Goal: Task Accomplishment & Management: Complete application form

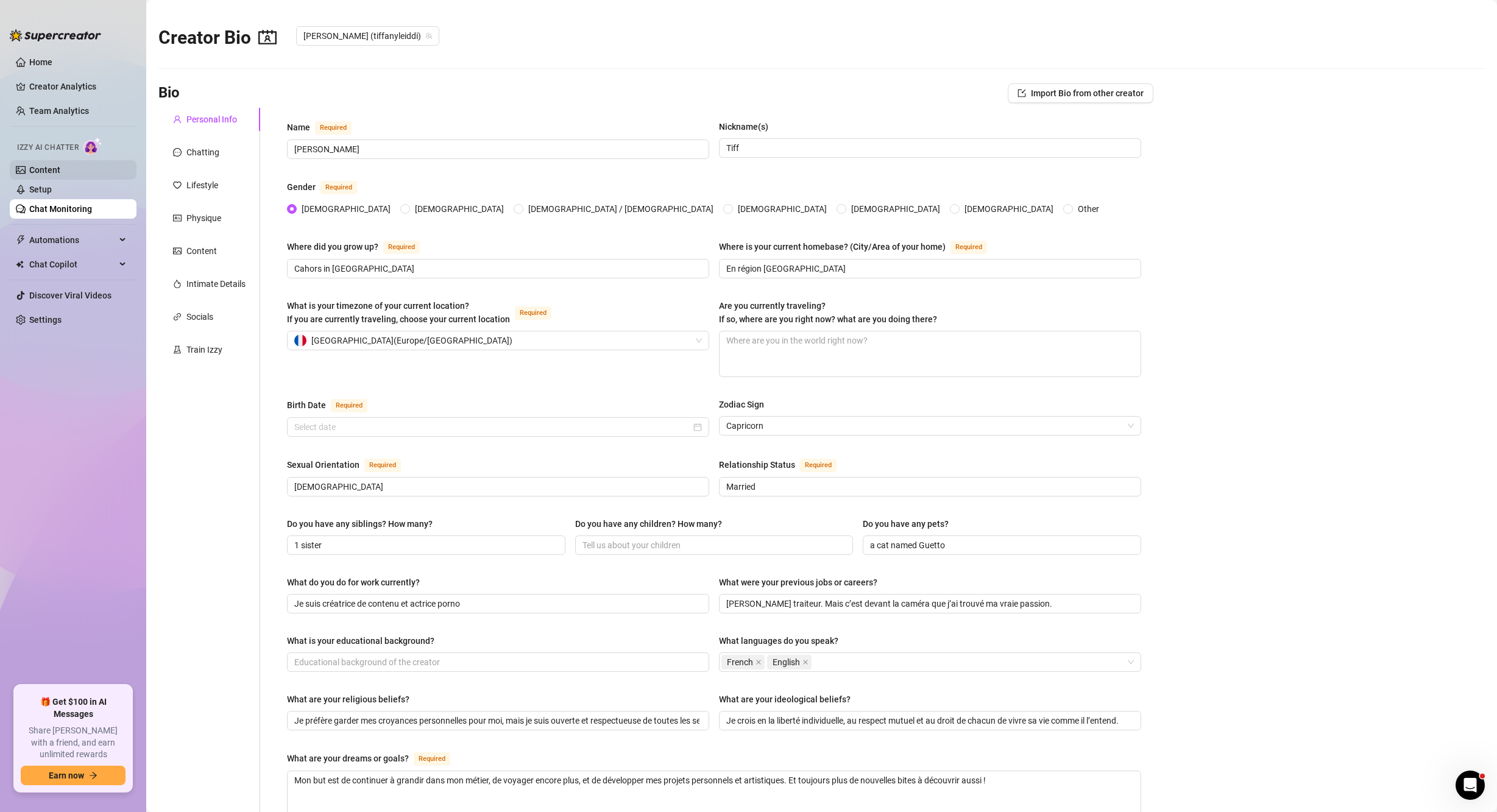
type input "[DATE]"
click at [202, 279] on div "Intimate Details" at bounding box center [216, 284] width 59 height 13
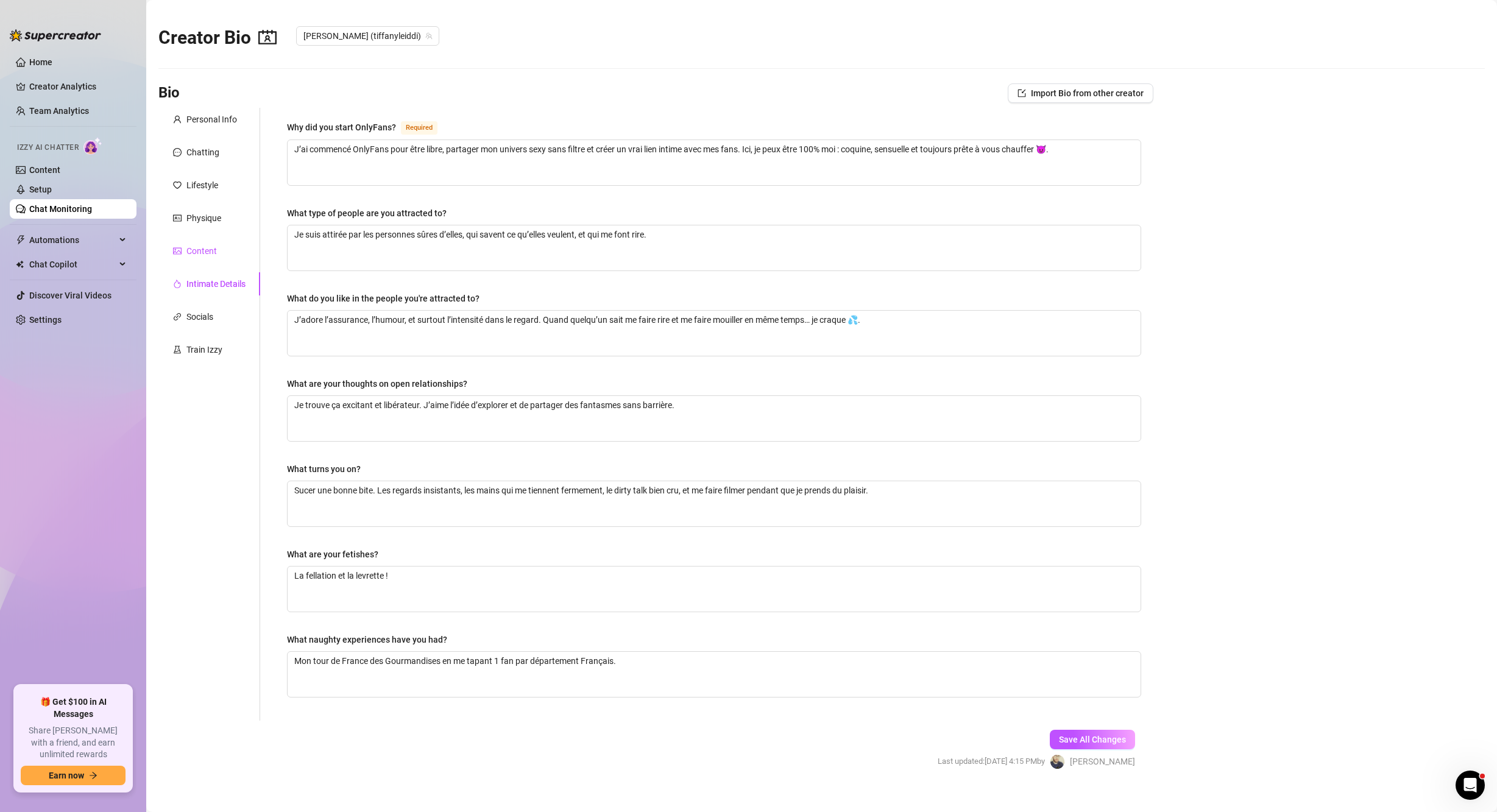
click at [200, 253] on div "Content" at bounding box center [201, 250] width 30 height 13
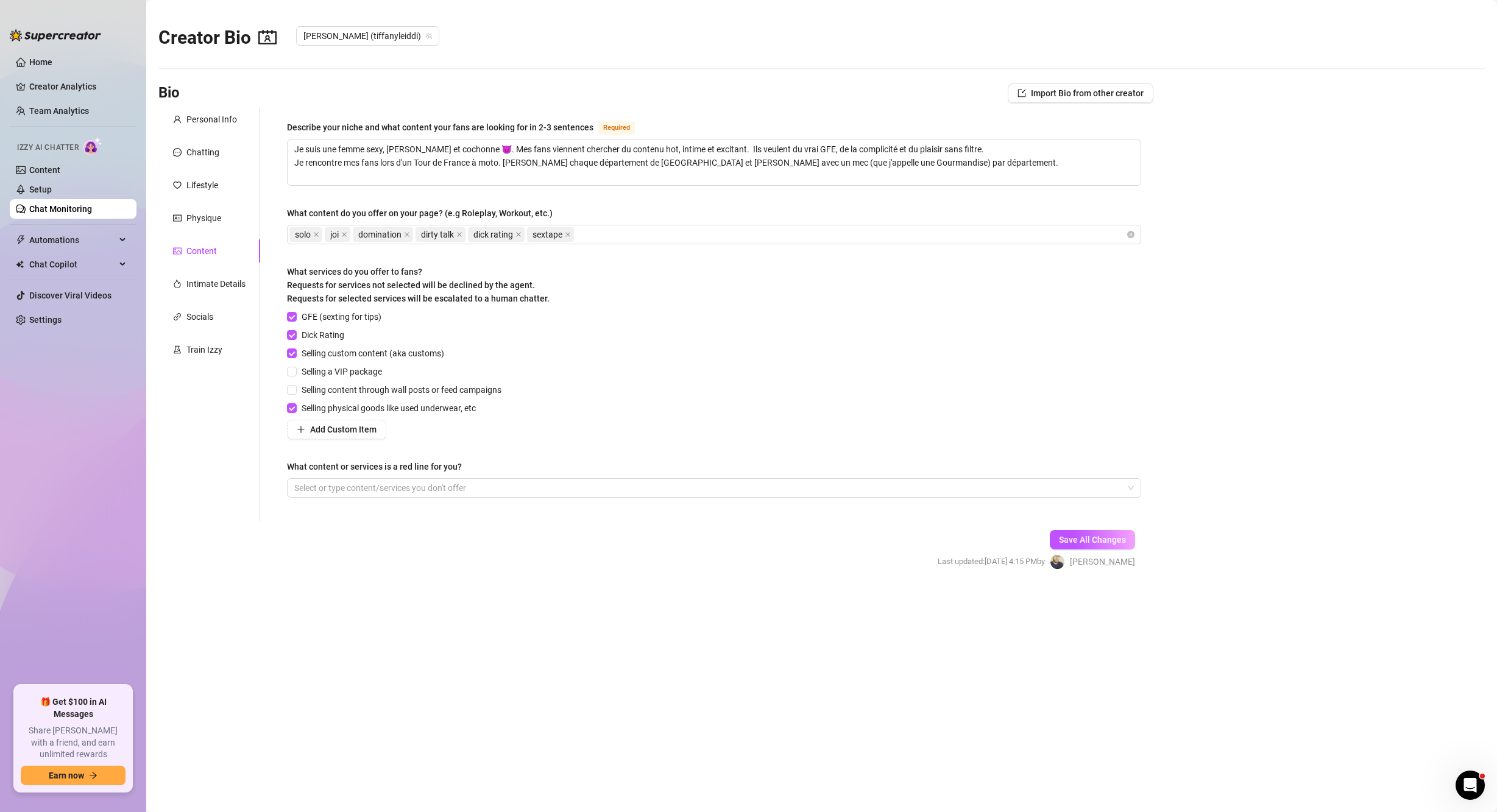
click at [198, 230] on div "Personal Info Chatting Lifestyle Physique Content Intimate Details Socials Trai…" at bounding box center [209, 314] width 102 height 413
click at [198, 218] on div "Physique" at bounding box center [203, 217] width 35 height 13
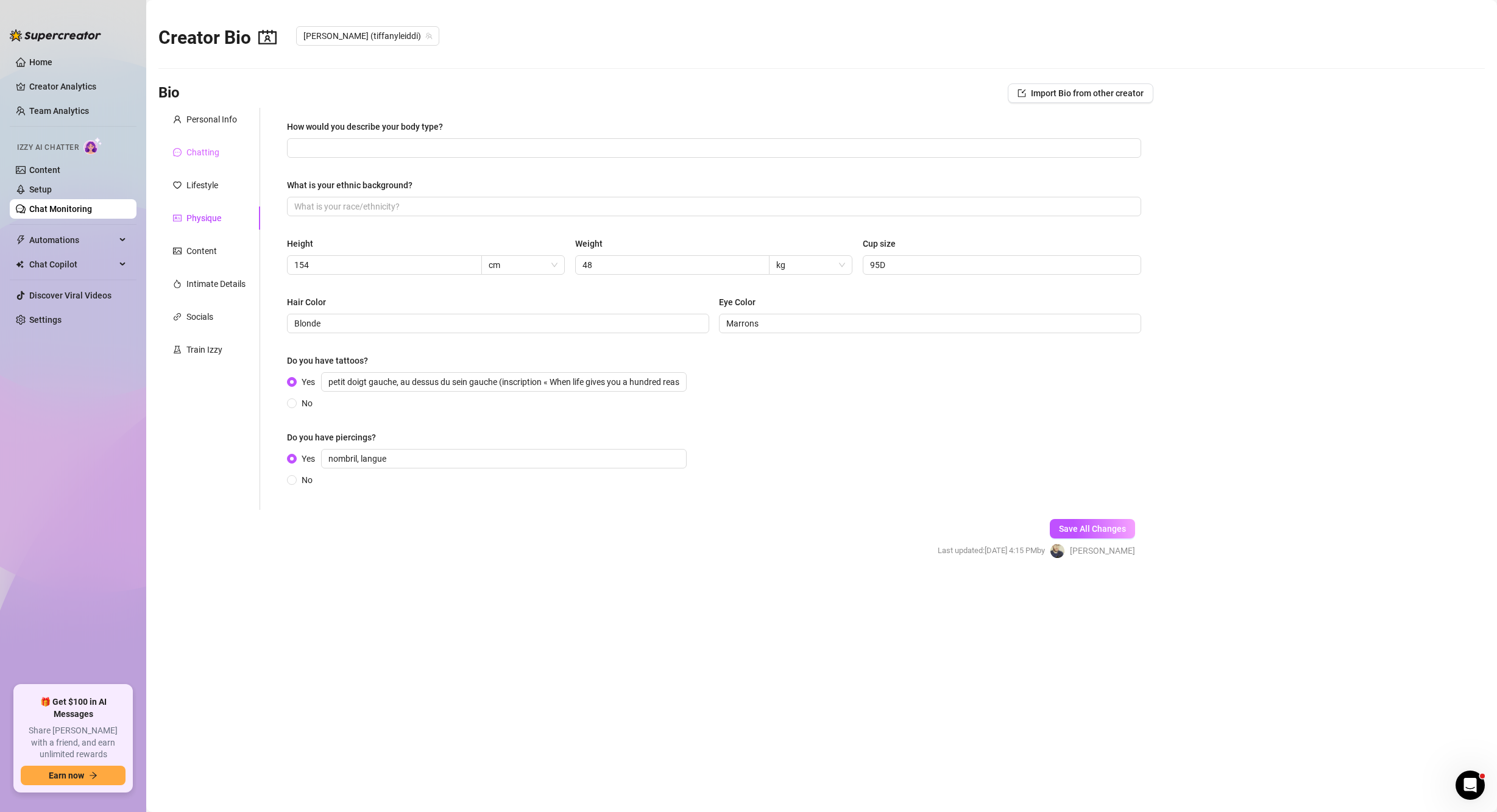
click at [200, 161] on div "Chatting" at bounding box center [209, 153] width 102 height 23
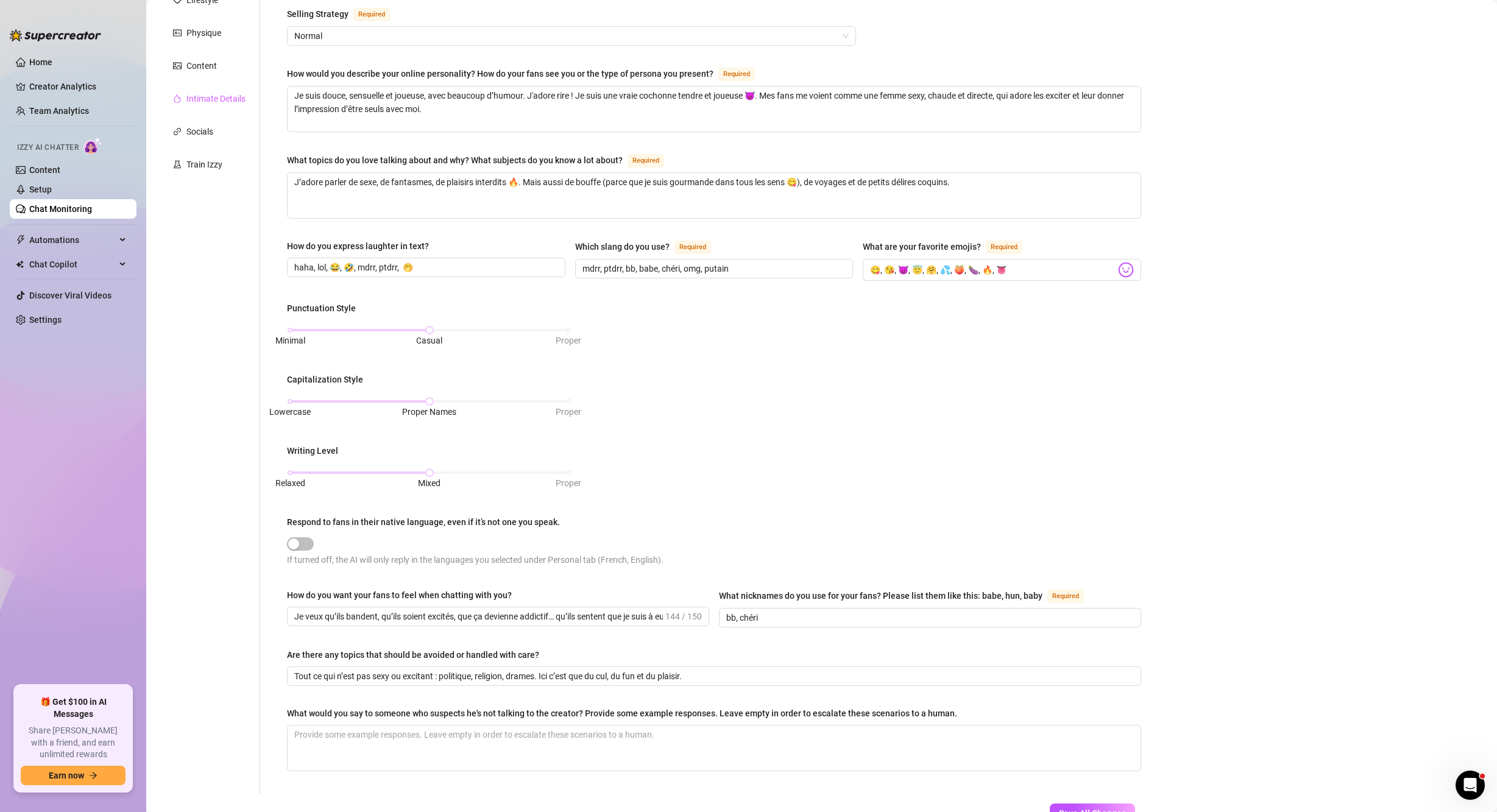
scroll to position [274, 0]
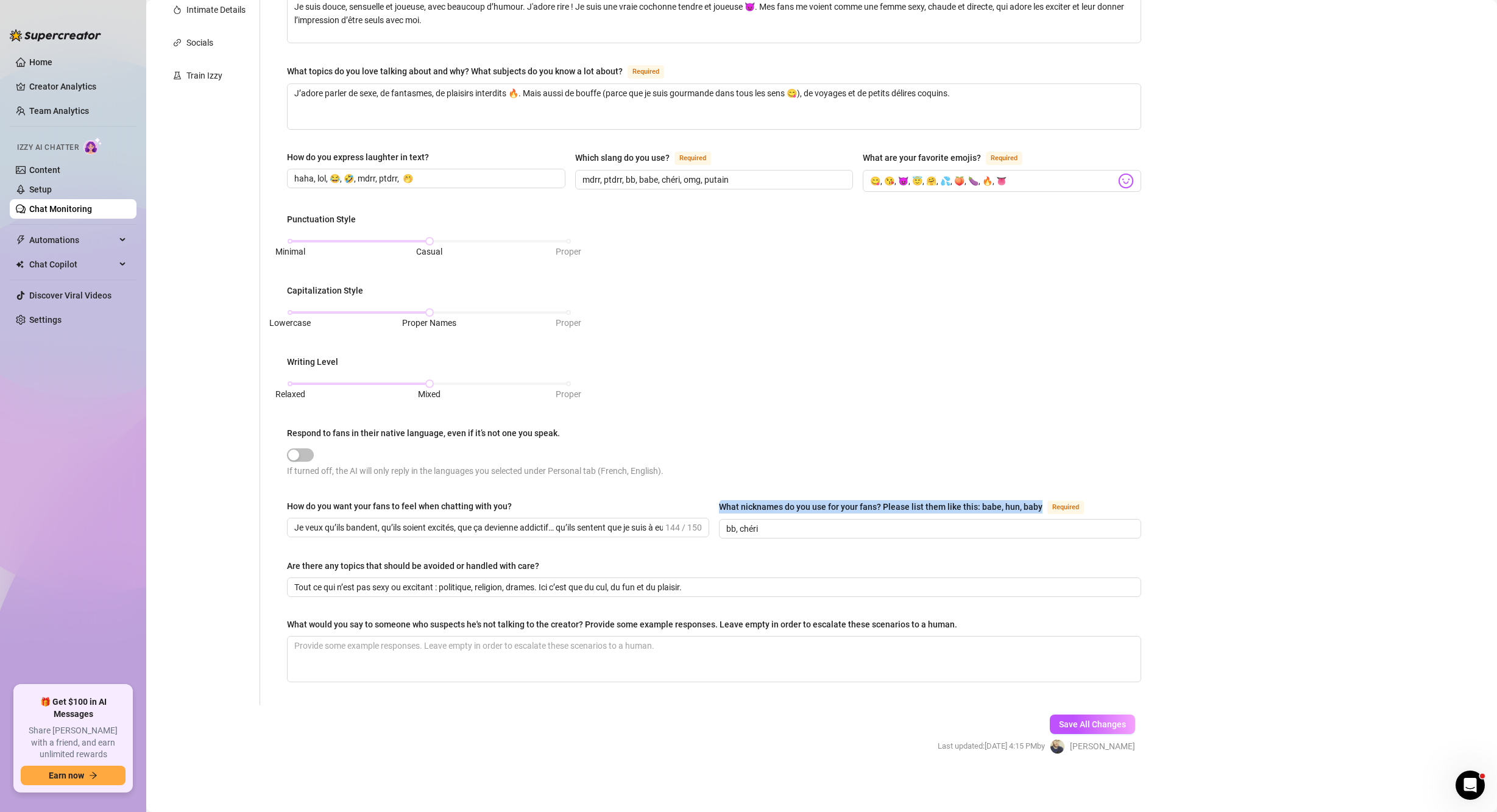
drag, startPoint x: 716, startPoint y: 504, endPoint x: 1036, endPoint y: 507, distance: 320.0
click at [1036, 507] on div "What nicknames do you use for your fans? Please list them like this: babe, hun,…" at bounding box center [904, 507] width 370 height 15
copy div "What nicknames do you use for your fans? Please list them like this: babe, hun,…"
